Goal: Find specific page/section: Find specific page/section

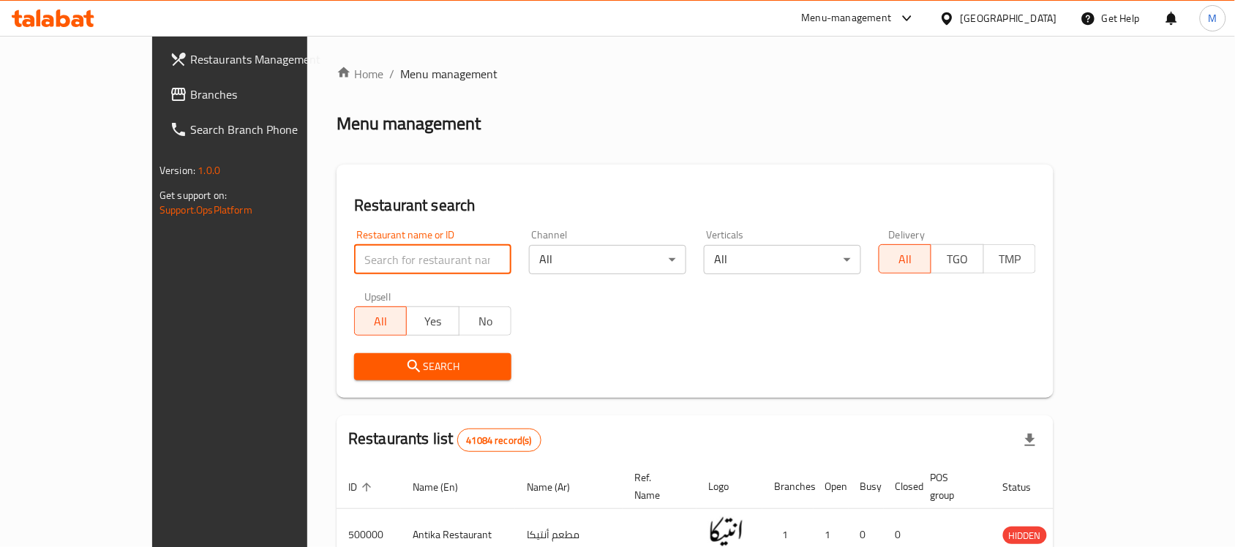
click at [354, 265] on input "search" at bounding box center [432, 259] width 157 height 29
click button "Search" at bounding box center [432, 366] width 157 height 27
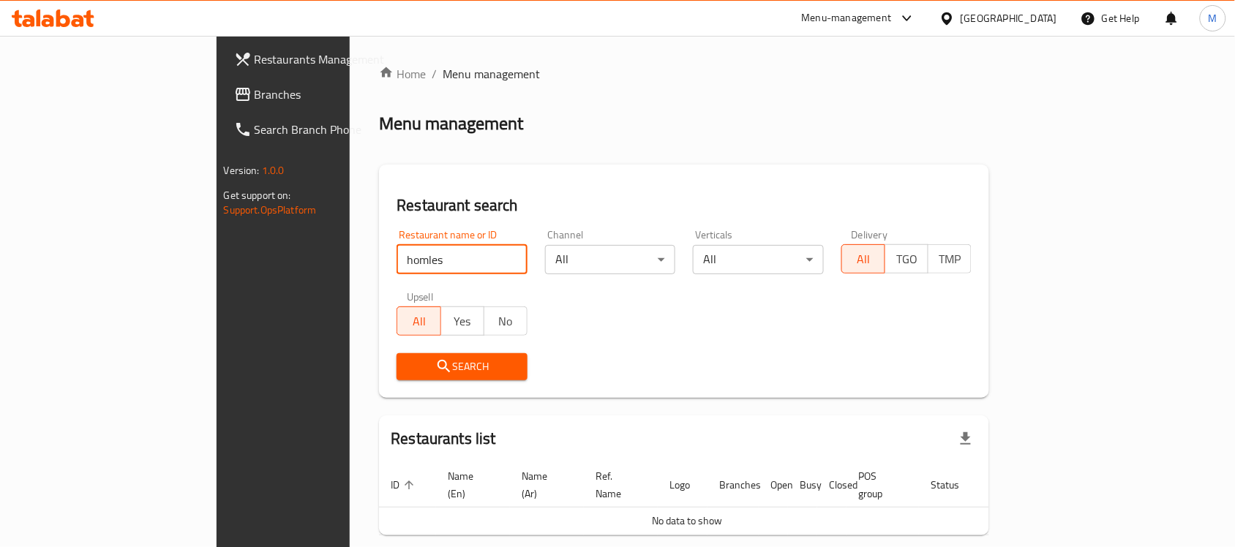
scroll to position [50, 0]
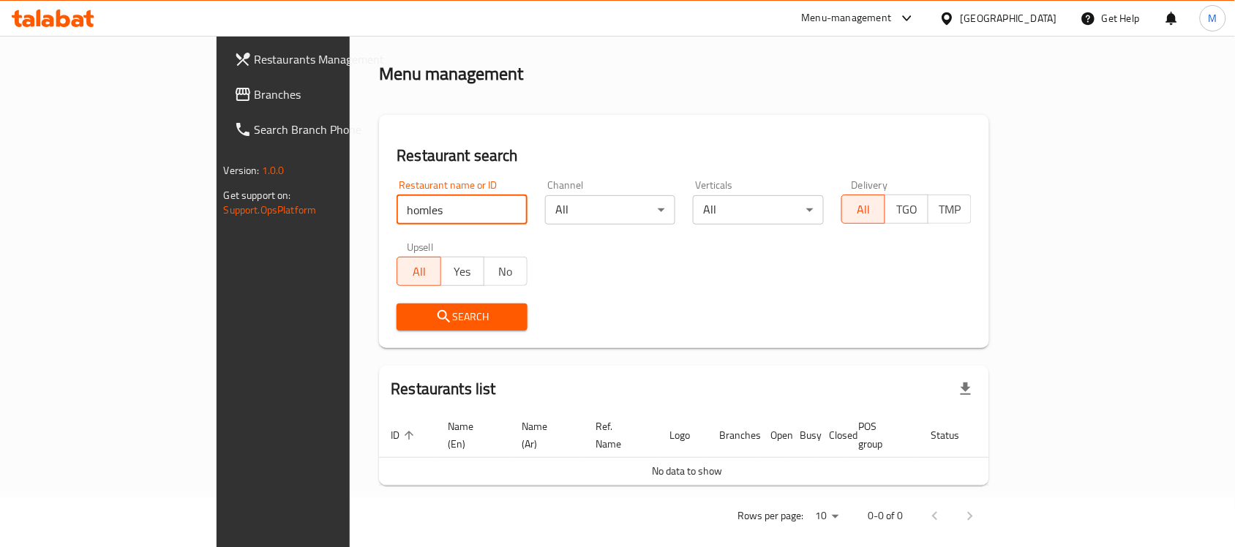
click at [397, 207] on input "homles" at bounding box center [462, 209] width 131 height 29
paste input "Holm"
type input "[PERSON_NAME]"
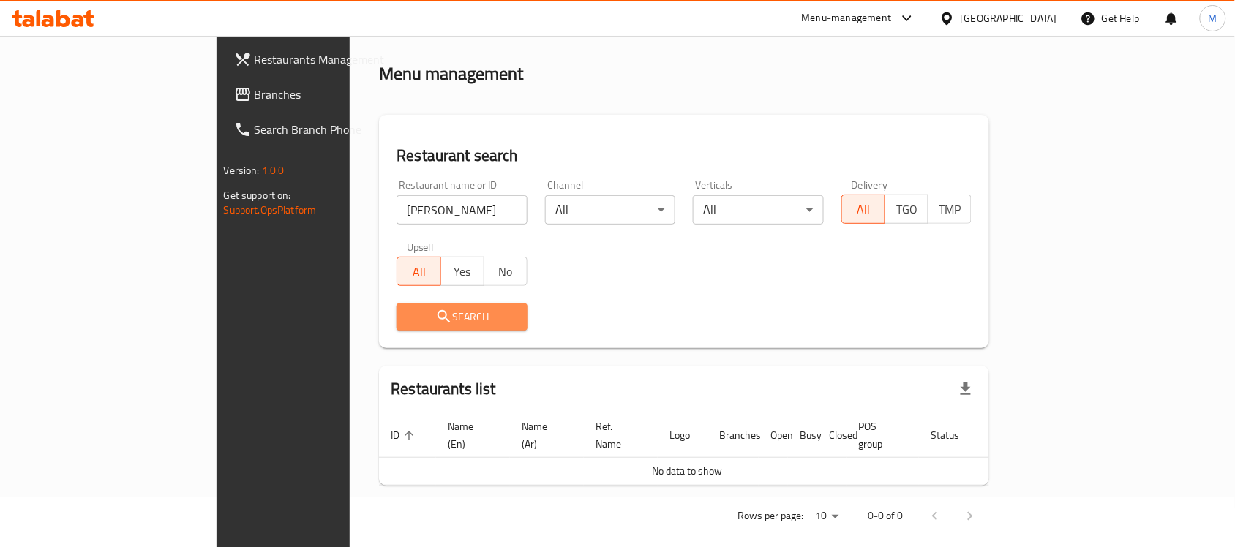
click at [412, 318] on span "Search" at bounding box center [462, 317] width 108 height 18
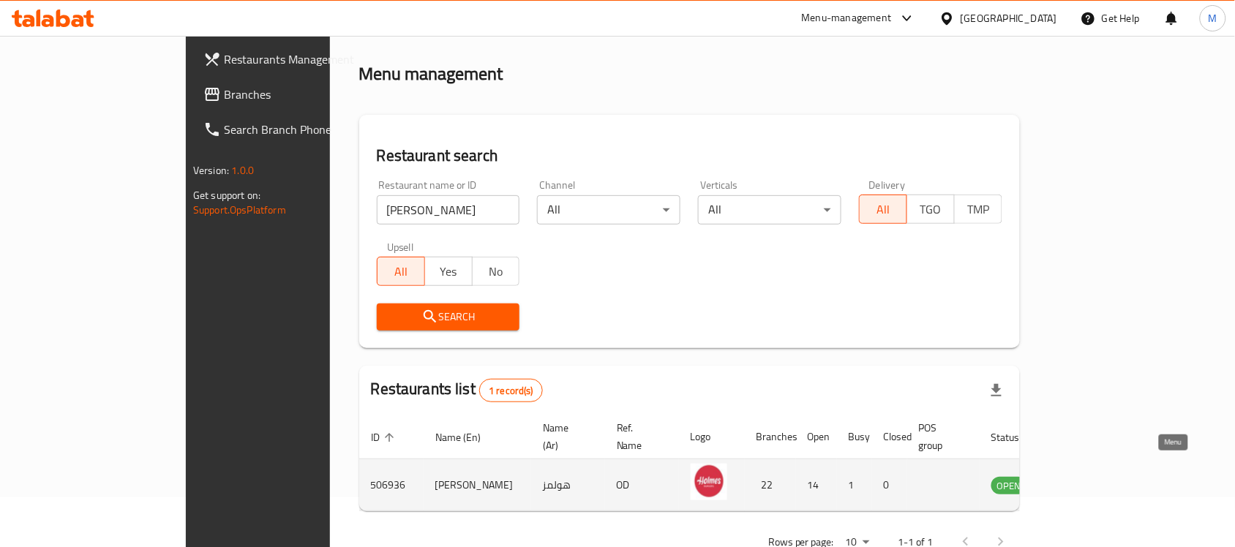
click at [1085, 480] on icon "enhanced table" at bounding box center [1077, 486] width 16 height 12
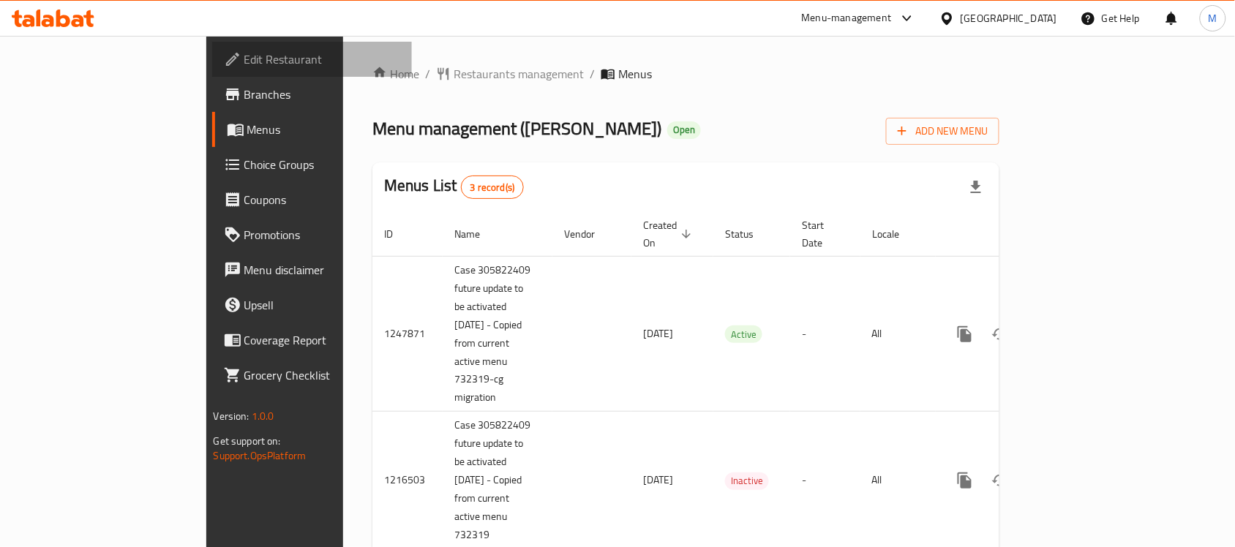
click at [244, 53] on span "Edit Restaurant" at bounding box center [322, 59] width 157 height 18
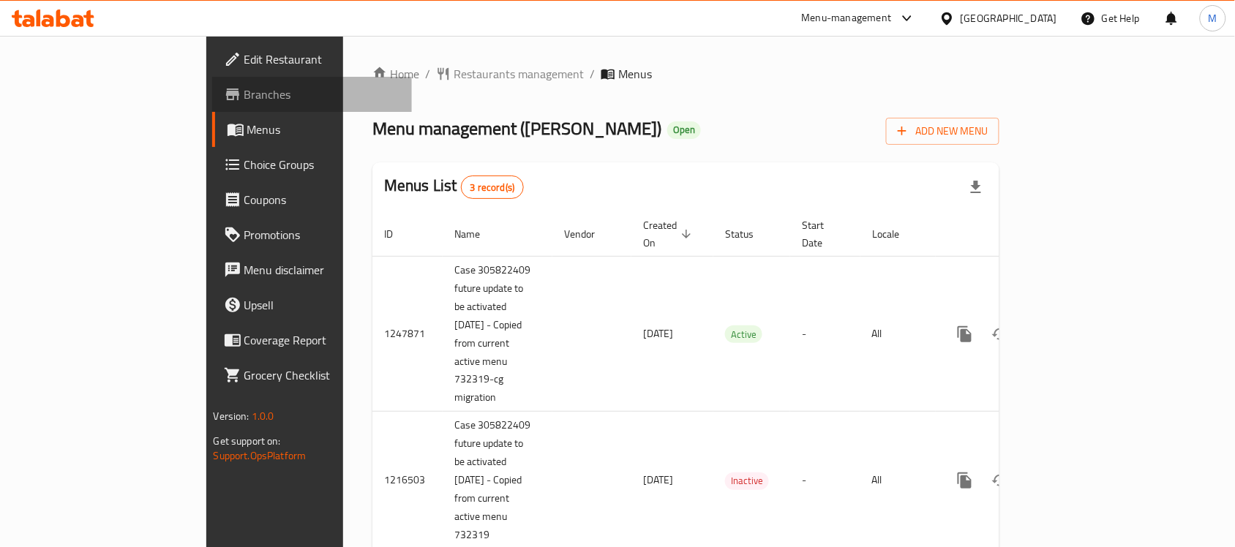
click at [244, 86] on span "Branches" at bounding box center [322, 95] width 157 height 18
